Goal: Task Accomplishment & Management: Use online tool/utility

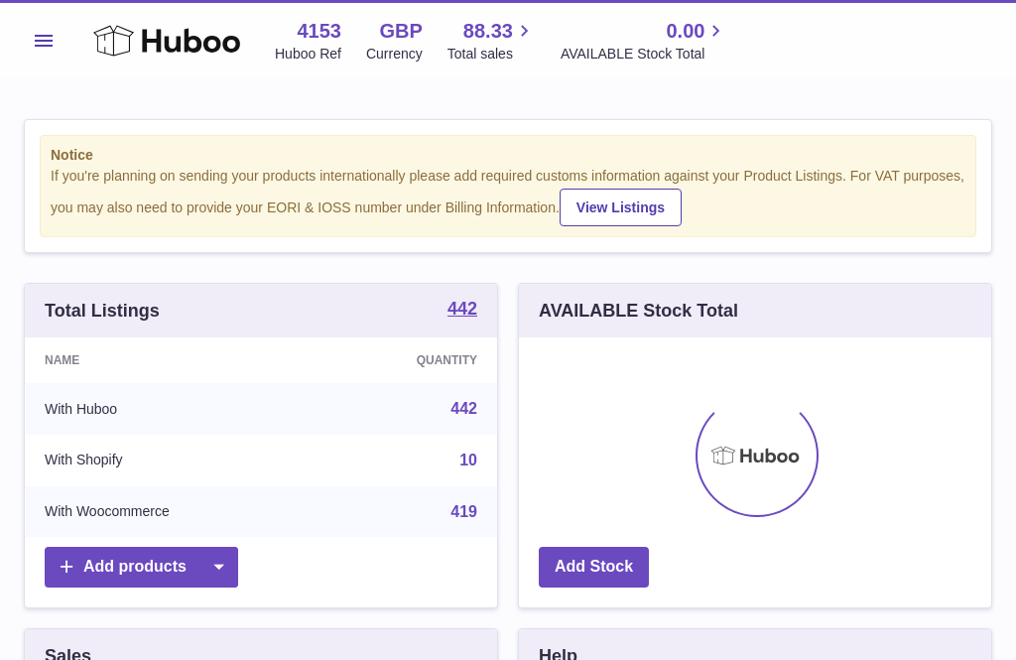
scroll to position [310, 472]
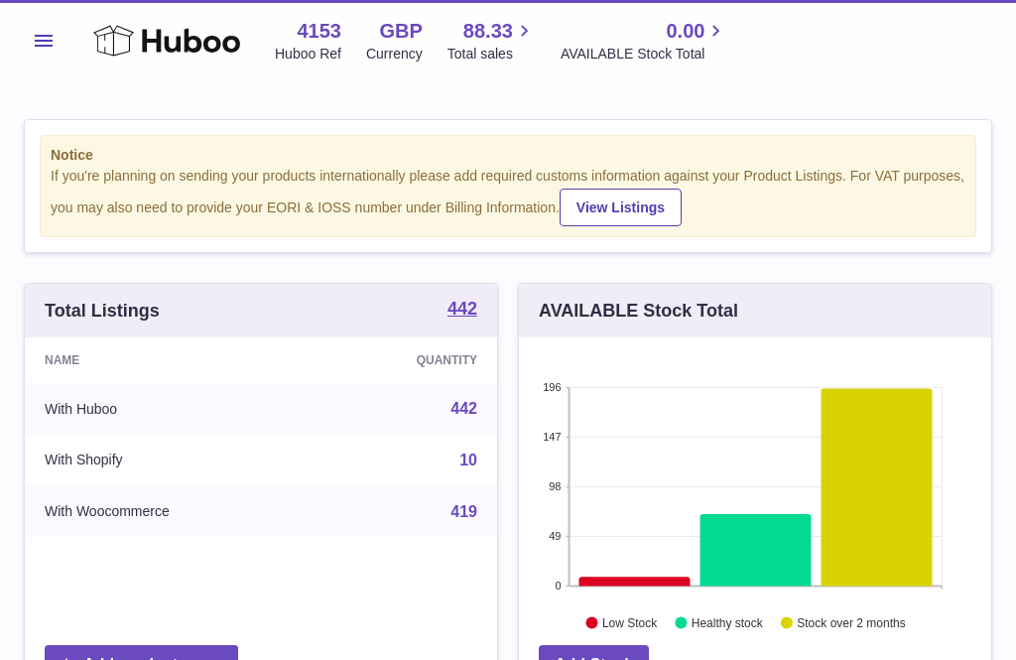
click at [501, 47] on span "Total sales" at bounding box center [492, 54] width 88 height 19
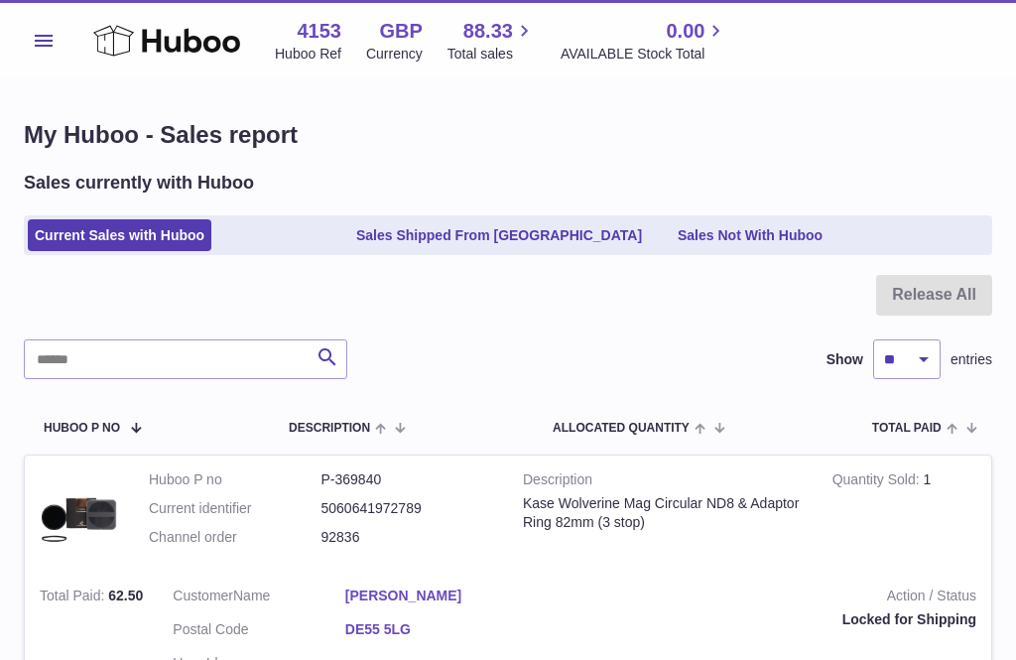
click at [48, 39] on span "Menu" at bounding box center [44, 41] width 18 height 12
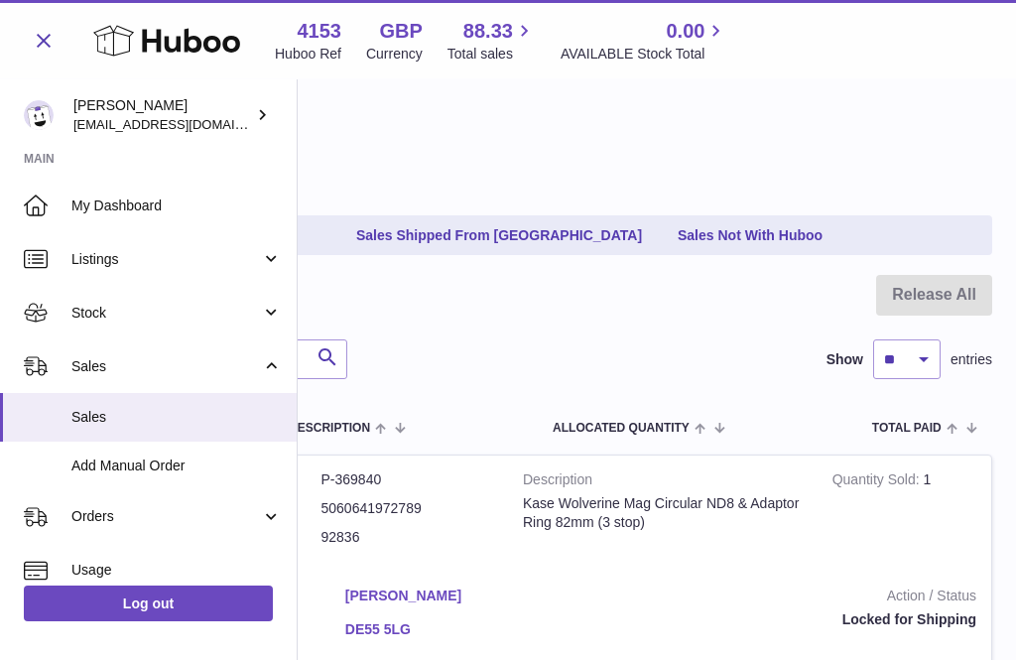
click at [106, 314] on span "Stock" at bounding box center [166, 313] width 190 height 19
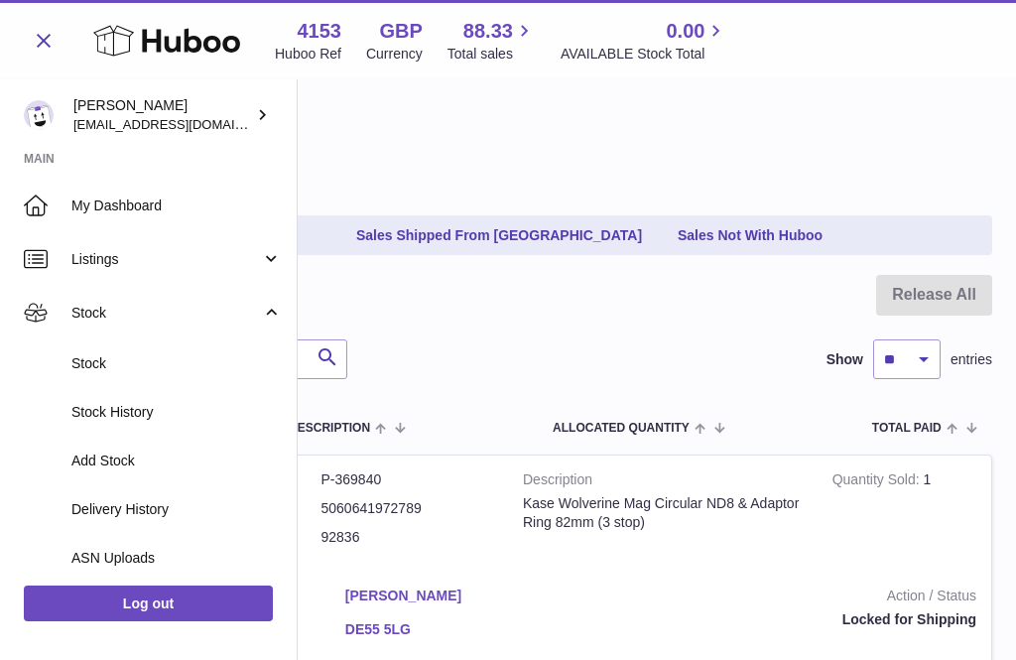
click at [114, 458] on span "Add Stock" at bounding box center [176, 460] width 210 height 19
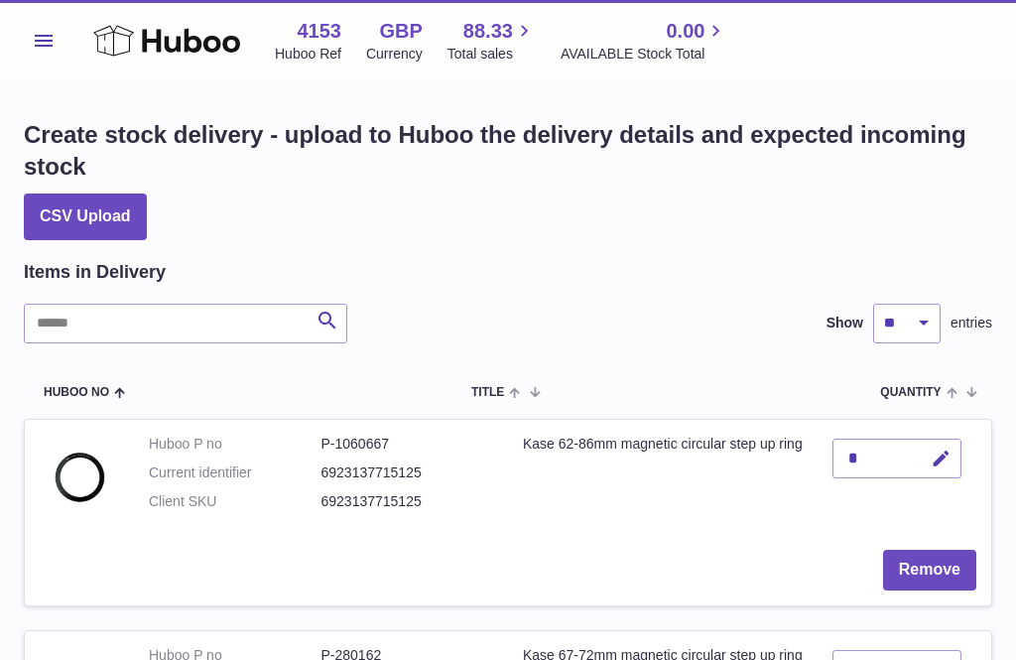
click at [117, 27] on icon at bounding box center [166, 41] width 147 height 40
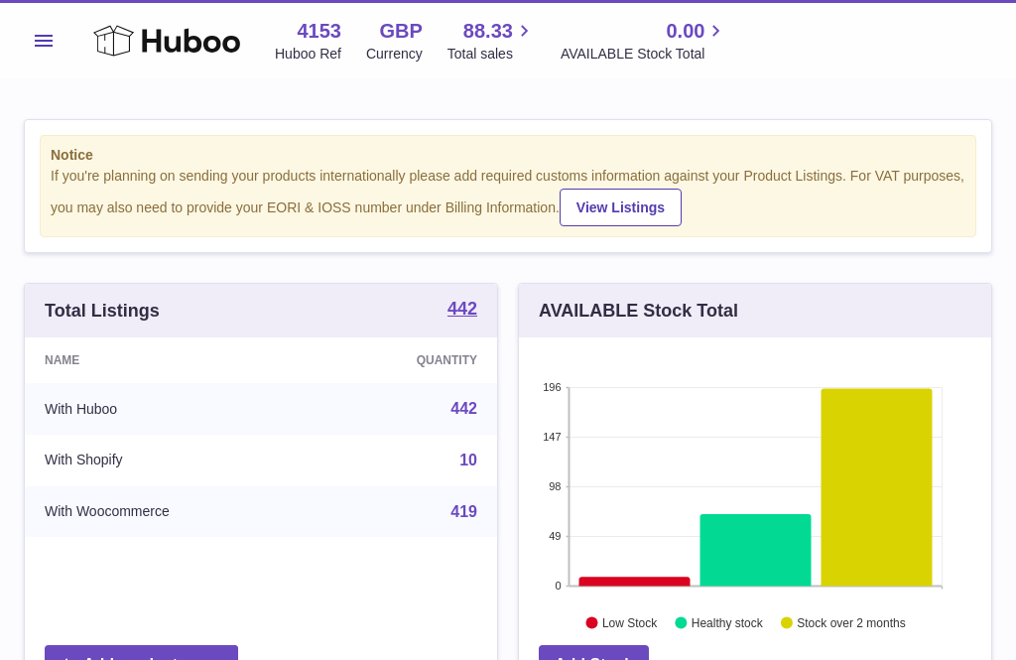
click at [50, 47] on button "Menu" at bounding box center [44, 41] width 40 height 40
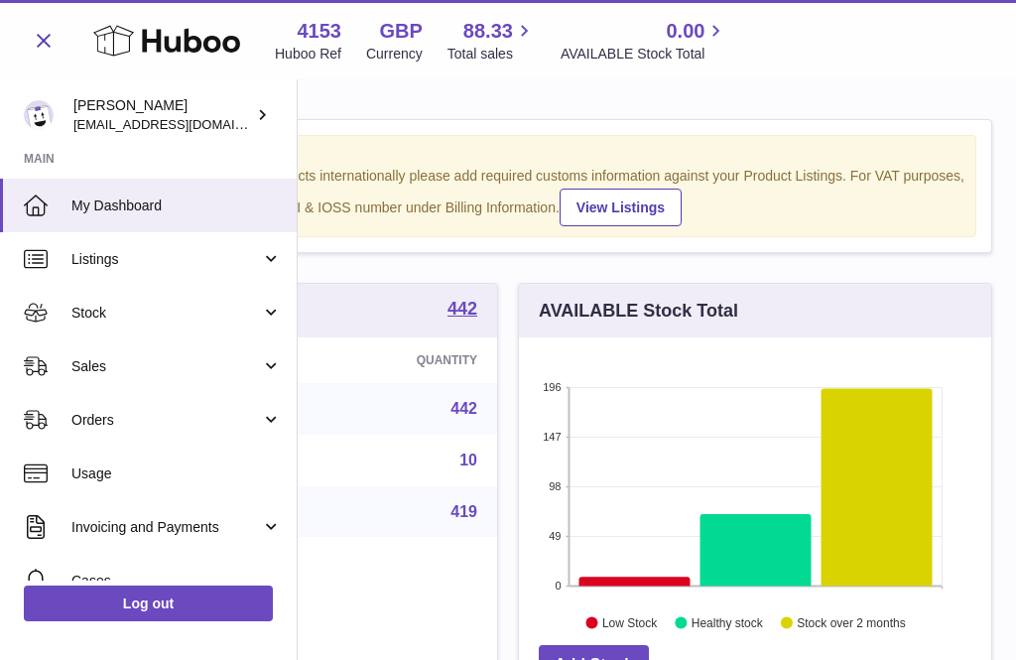
click at [104, 311] on span "Stock" at bounding box center [166, 313] width 190 height 19
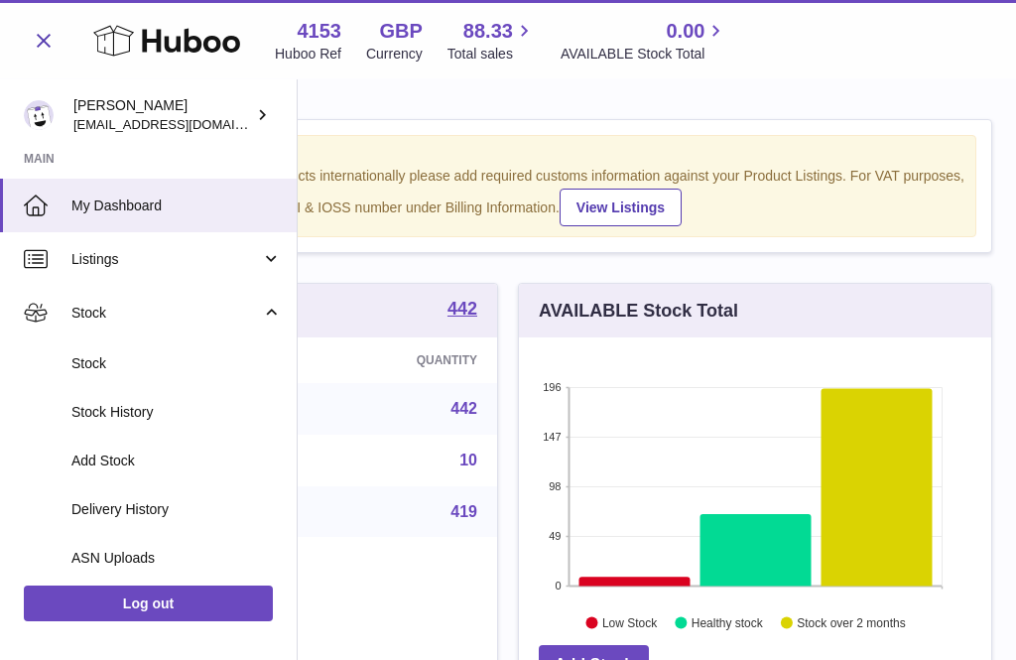
click at [121, 456] on span "Add Stock" at bounding box center [176, 460] width 210 height 19
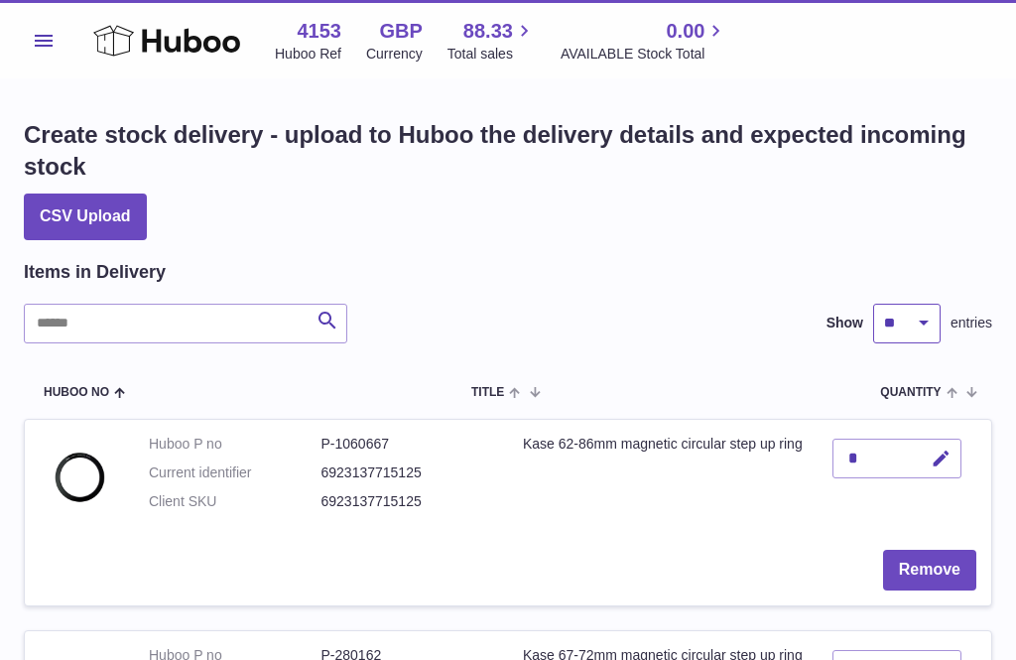
click at [929, 323] on select "** ** ** ***" at bounding box center [906, 324] width 67 height 40
select select "***"
click at [121, 36] on icon at bounding box center [166, 41] width 147 height 40
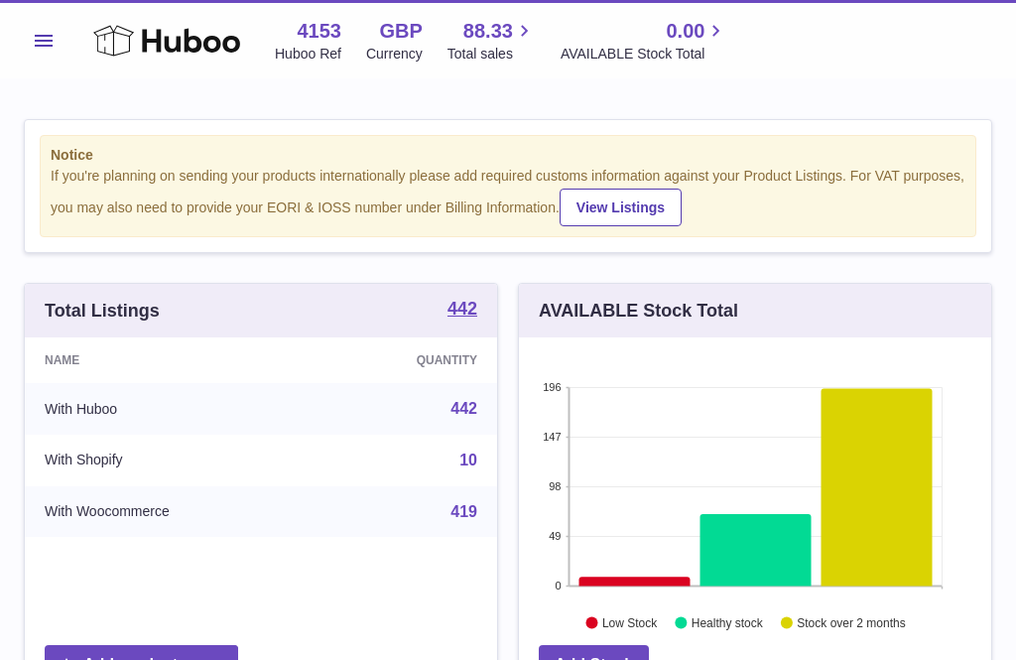
scroll to position [310, 472]
